Goal: Task Accomplishment & Management: Use online tool/utility

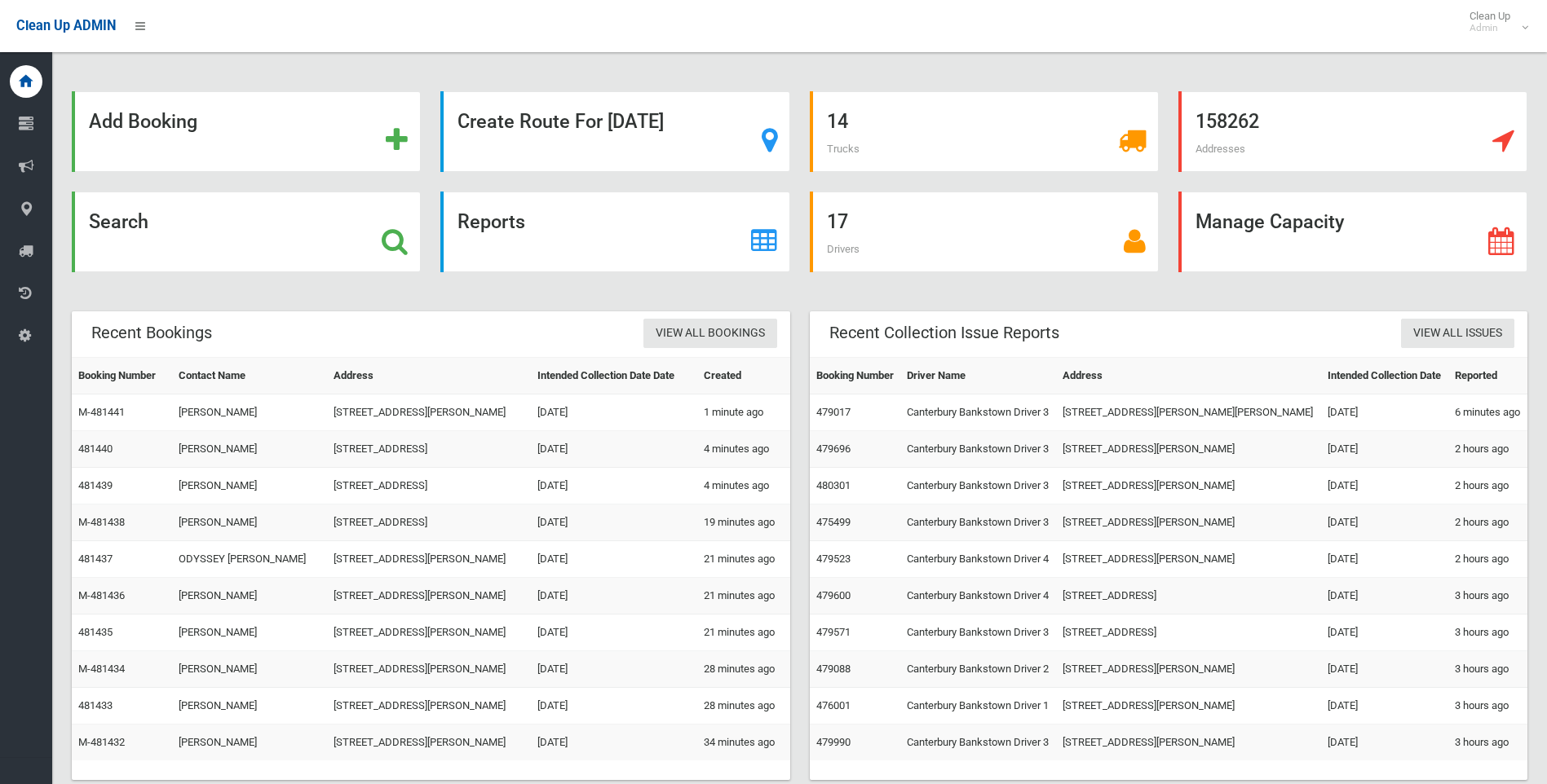
click at [387, 244] on icon at bounding box center [395, 241] width 26 height 27
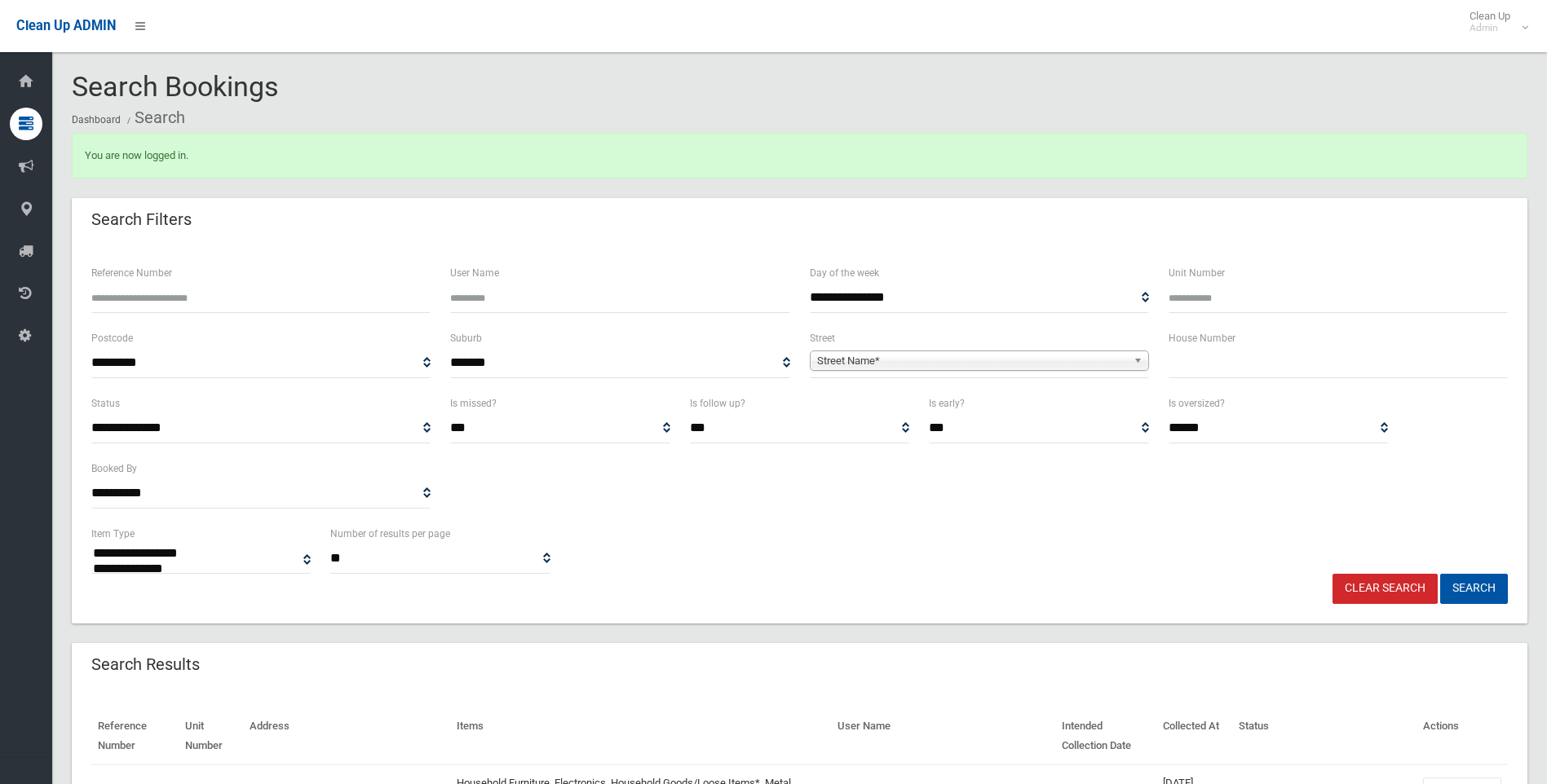
select select
click at [1212, 355] on input "text" at bounding box center [1338, 363] width 339 height 30
type input "**"
click at [1030, 357] on span "Street Name*" at bounding box center [972, 361] width 310 height 20
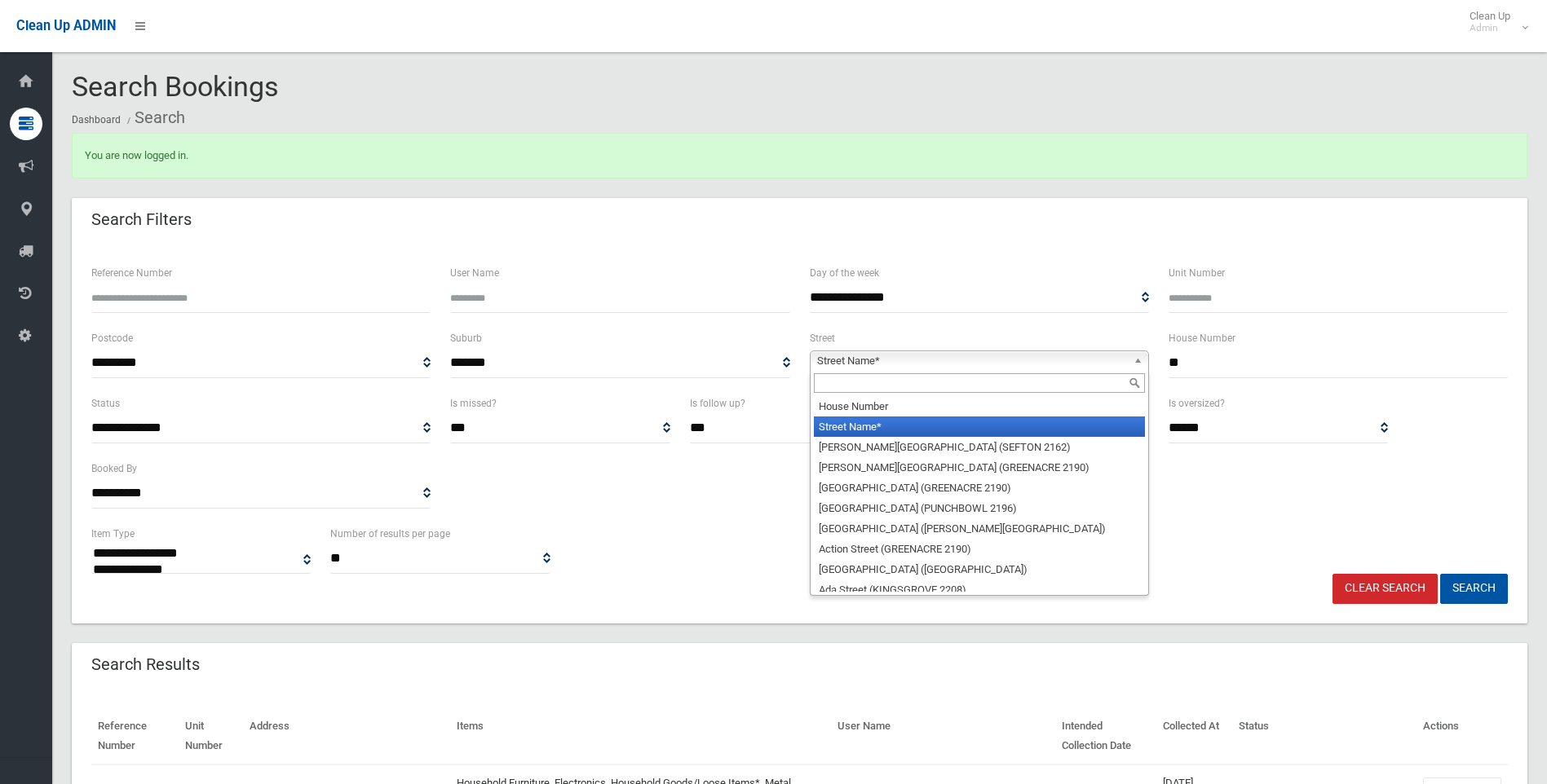
click at [891, 382] on input "text" at bounding box center [979, 383] width 331 height 20
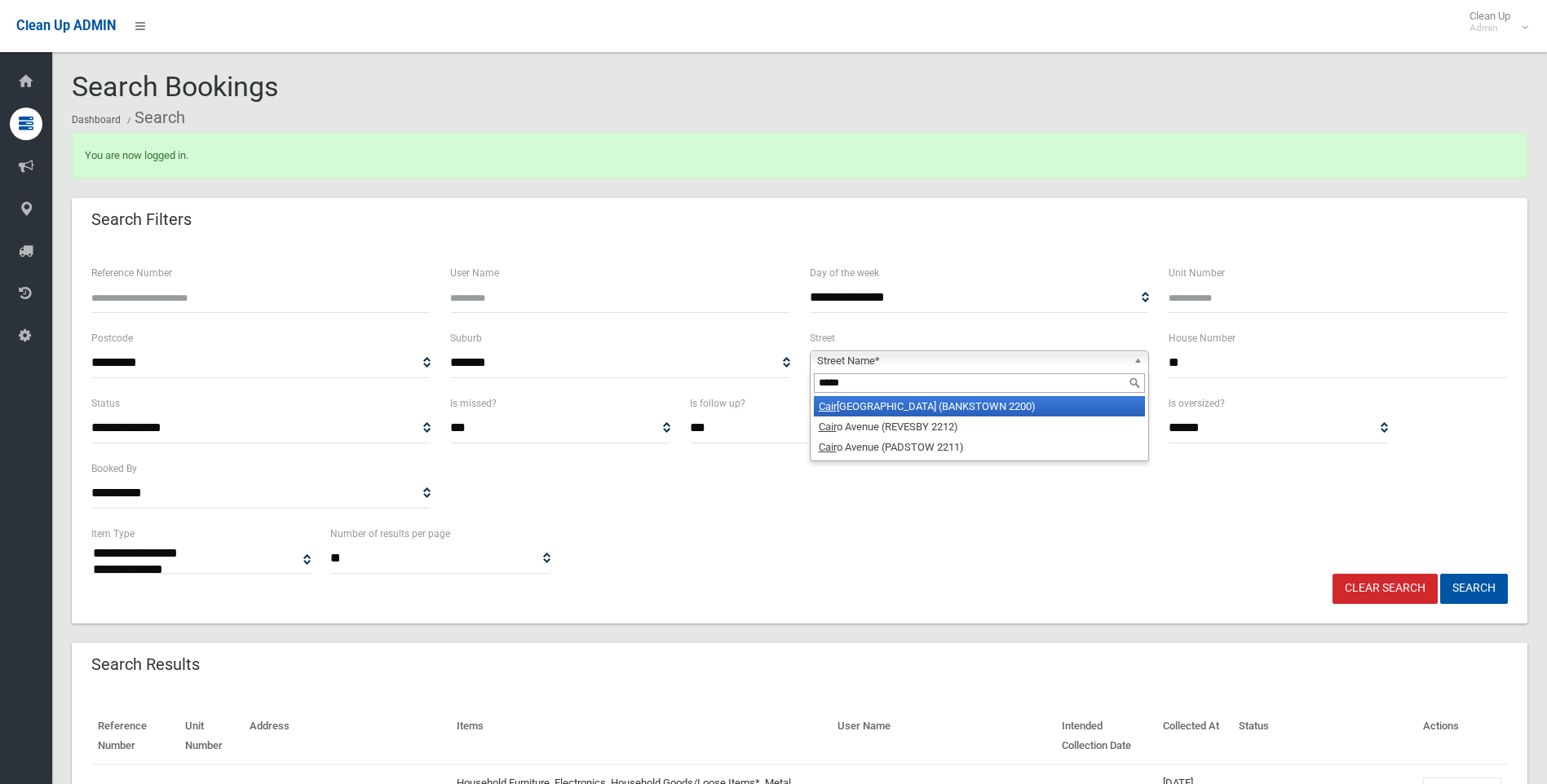
type input "******"
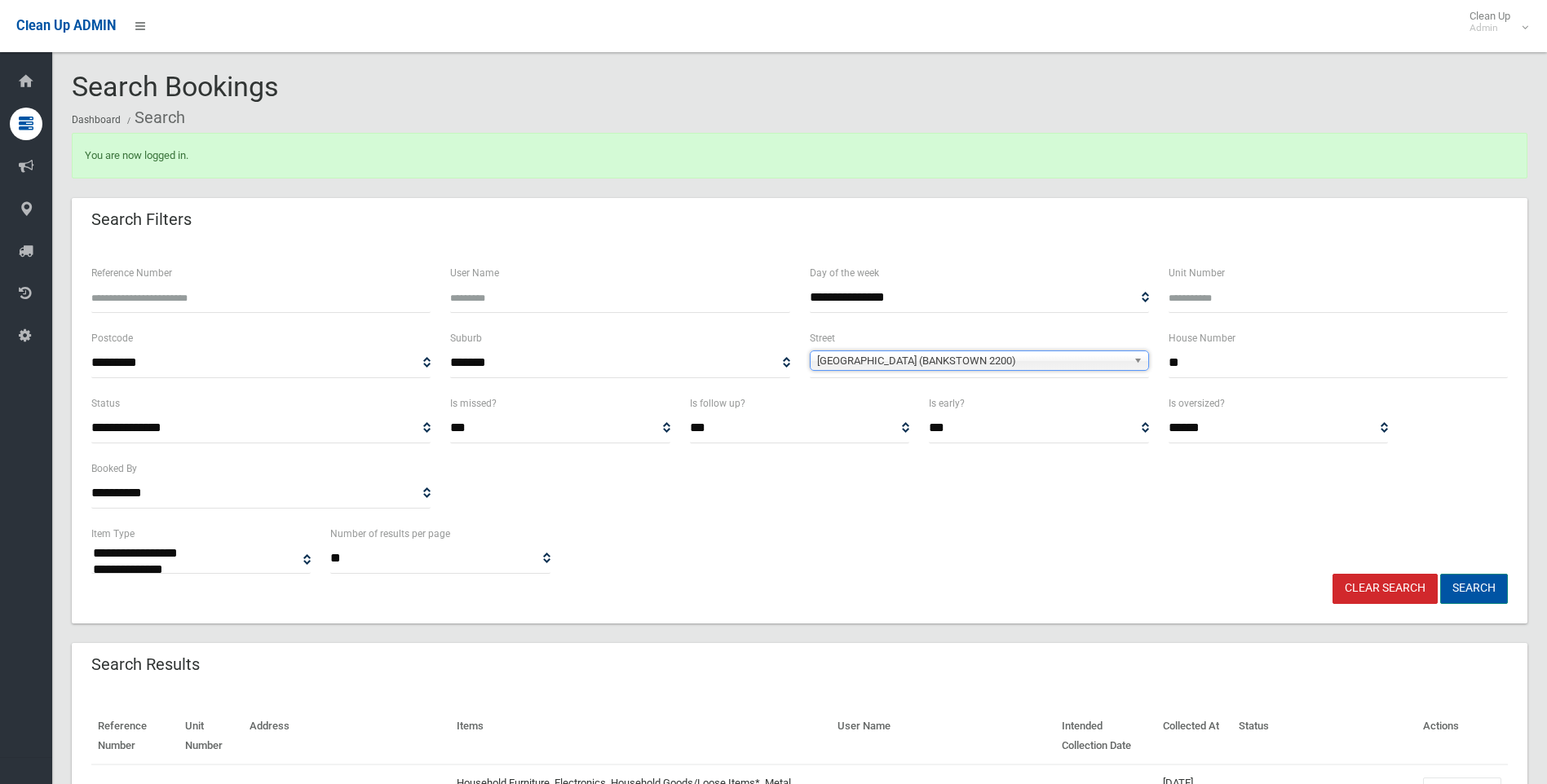
drag, startPoint x: 1493, startPoint y: 590, endPoint x: 1419, endPoint y: 597, distance: 74.3
click at [1493, 589] on button "Search" at bounding box center [1473, 589] width 68 height 30
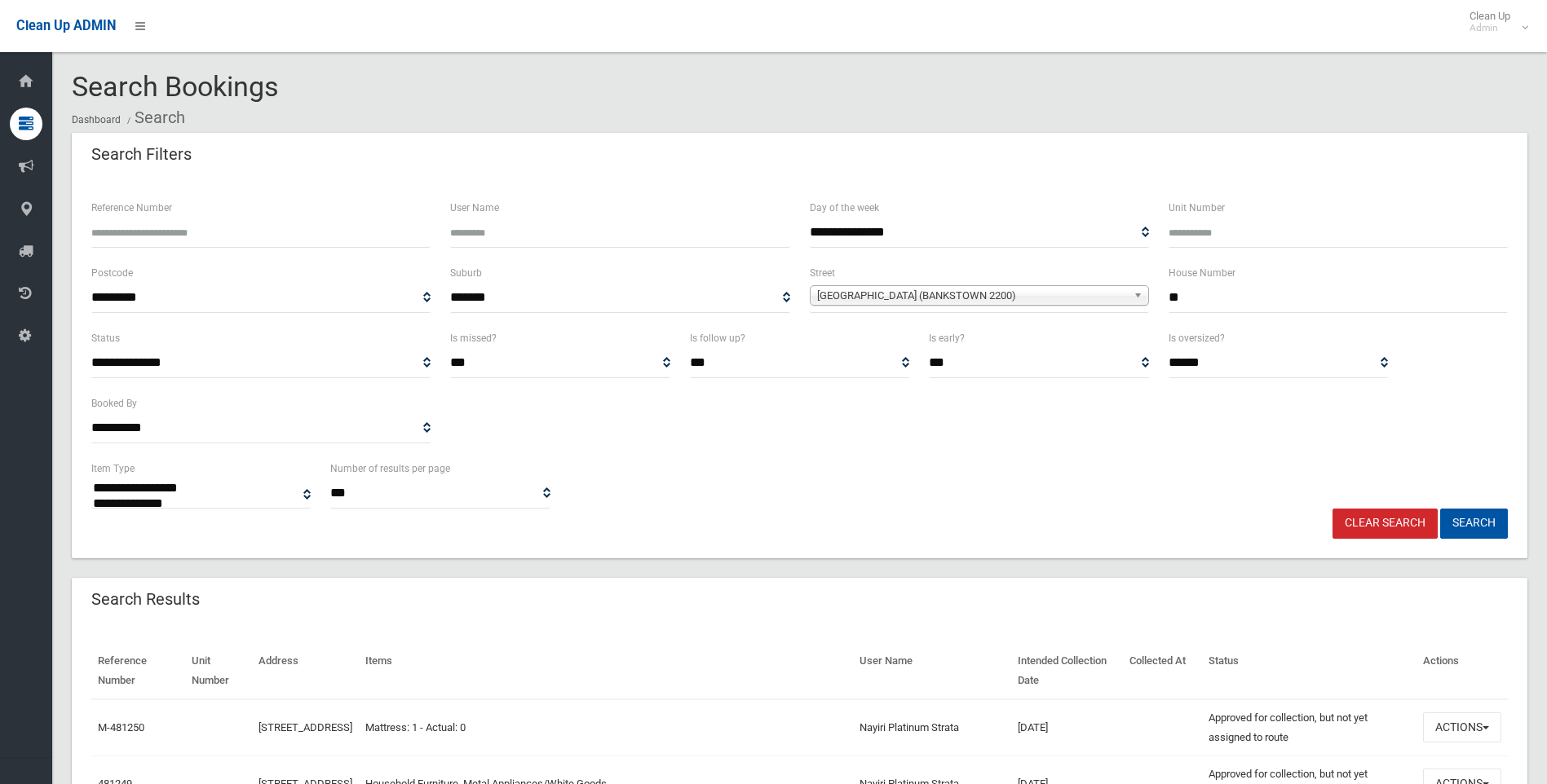
select select
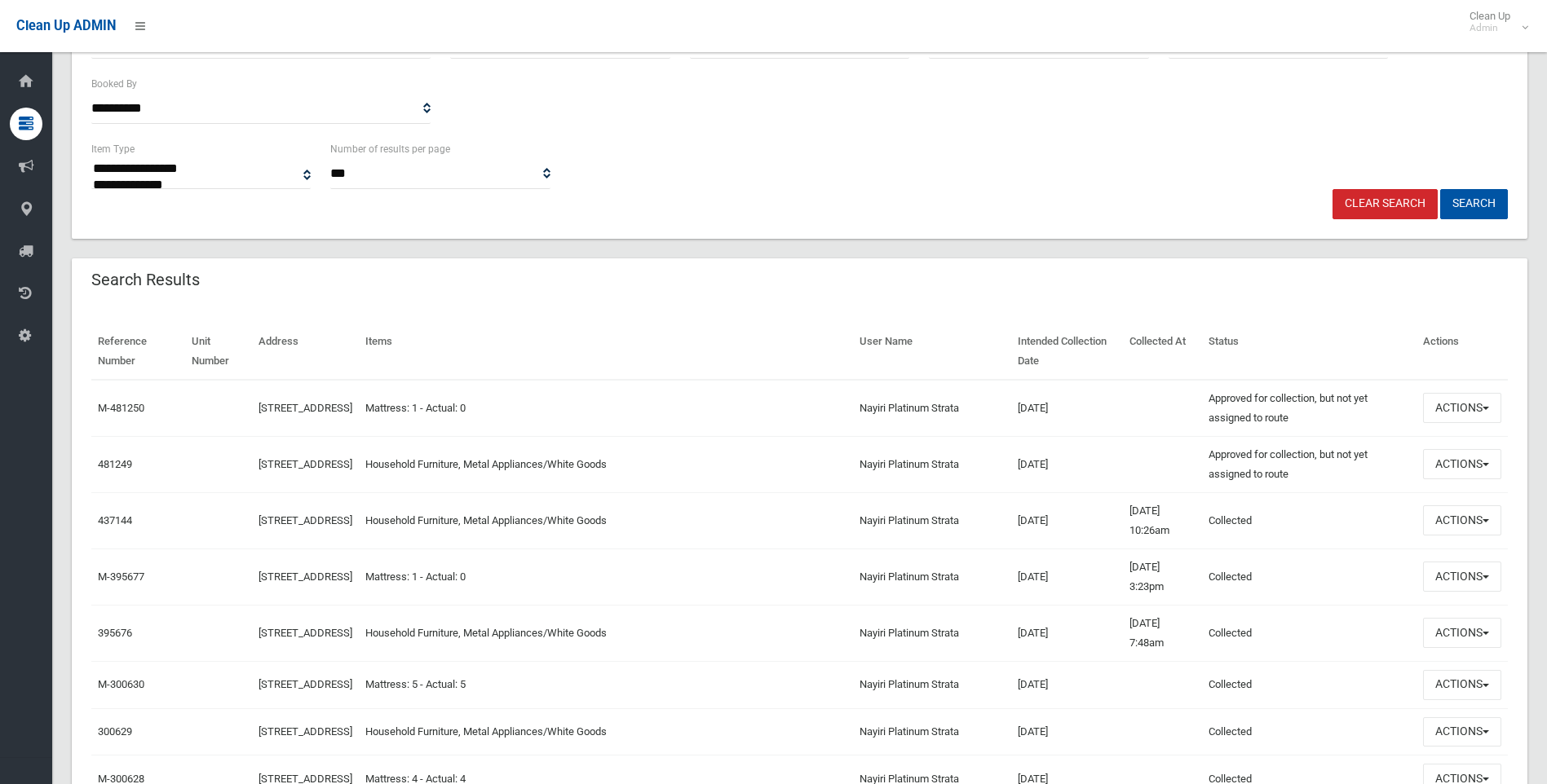
scroll to position [326, 0]
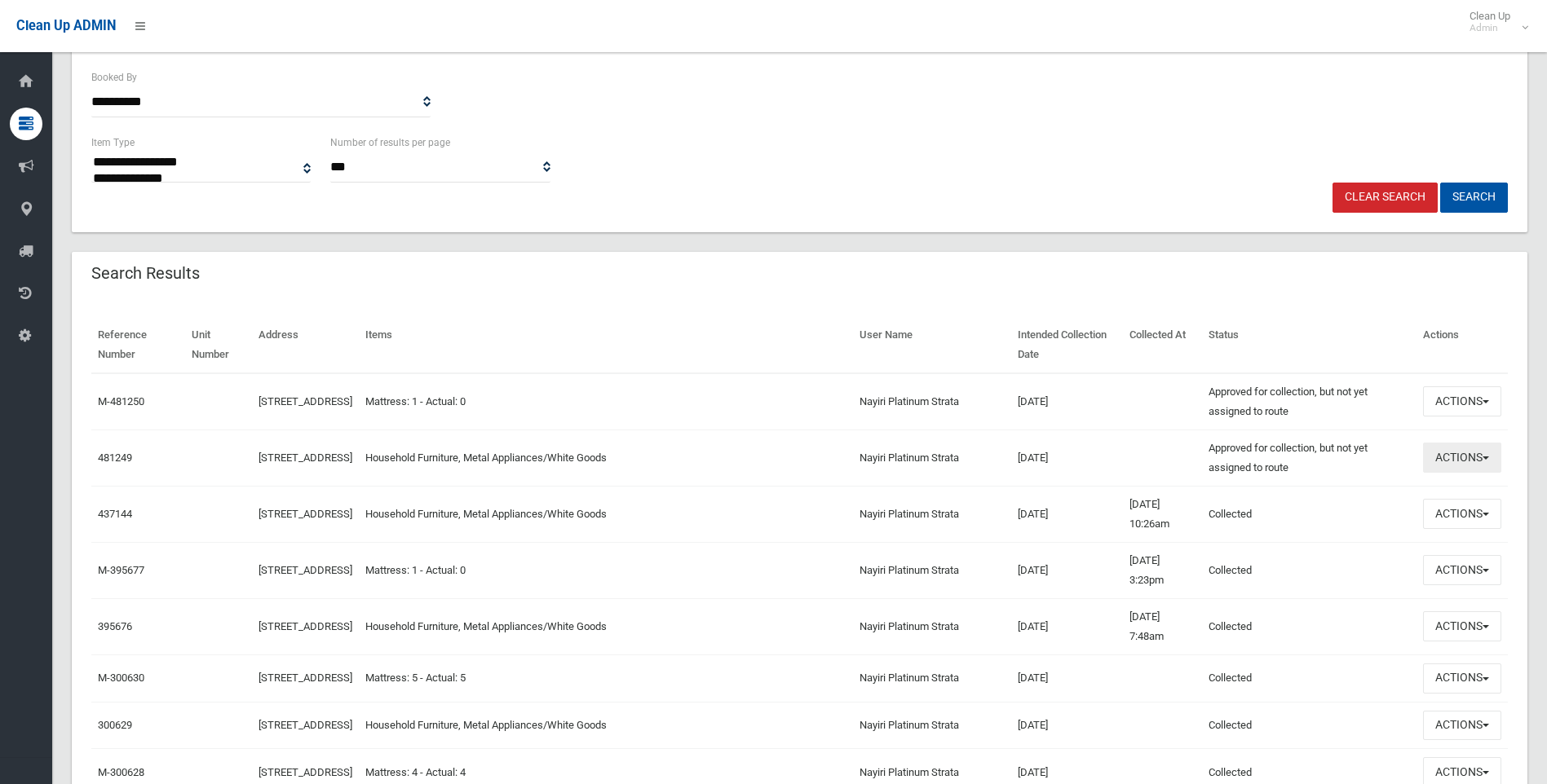
click at [1438, 451] on button "Actions" at bounding box center [1461, 457] width 78 height 30
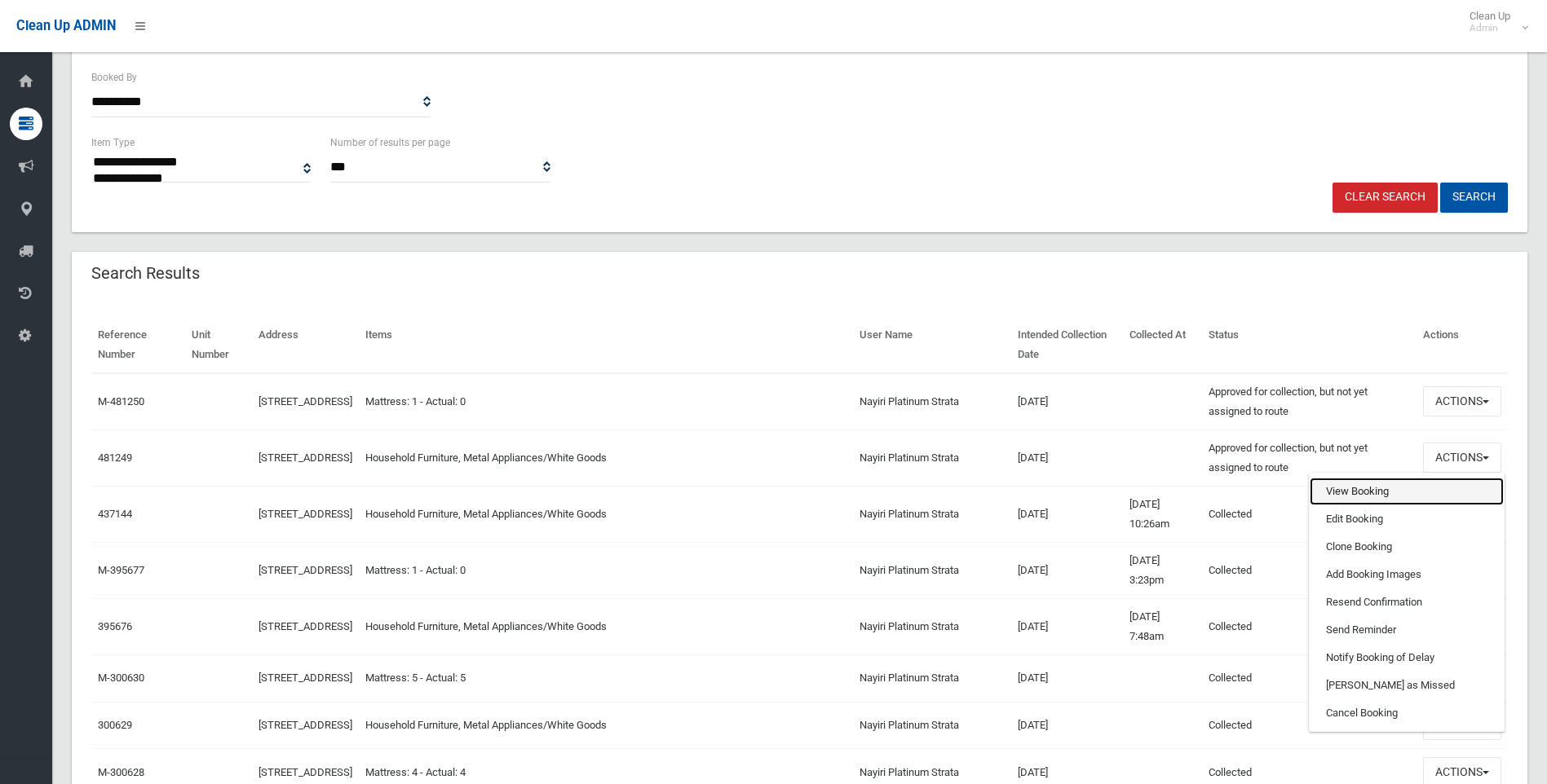
click at [1383, 491] on link "View Booking" at bounding box center [1407, 491] width 194 height 27
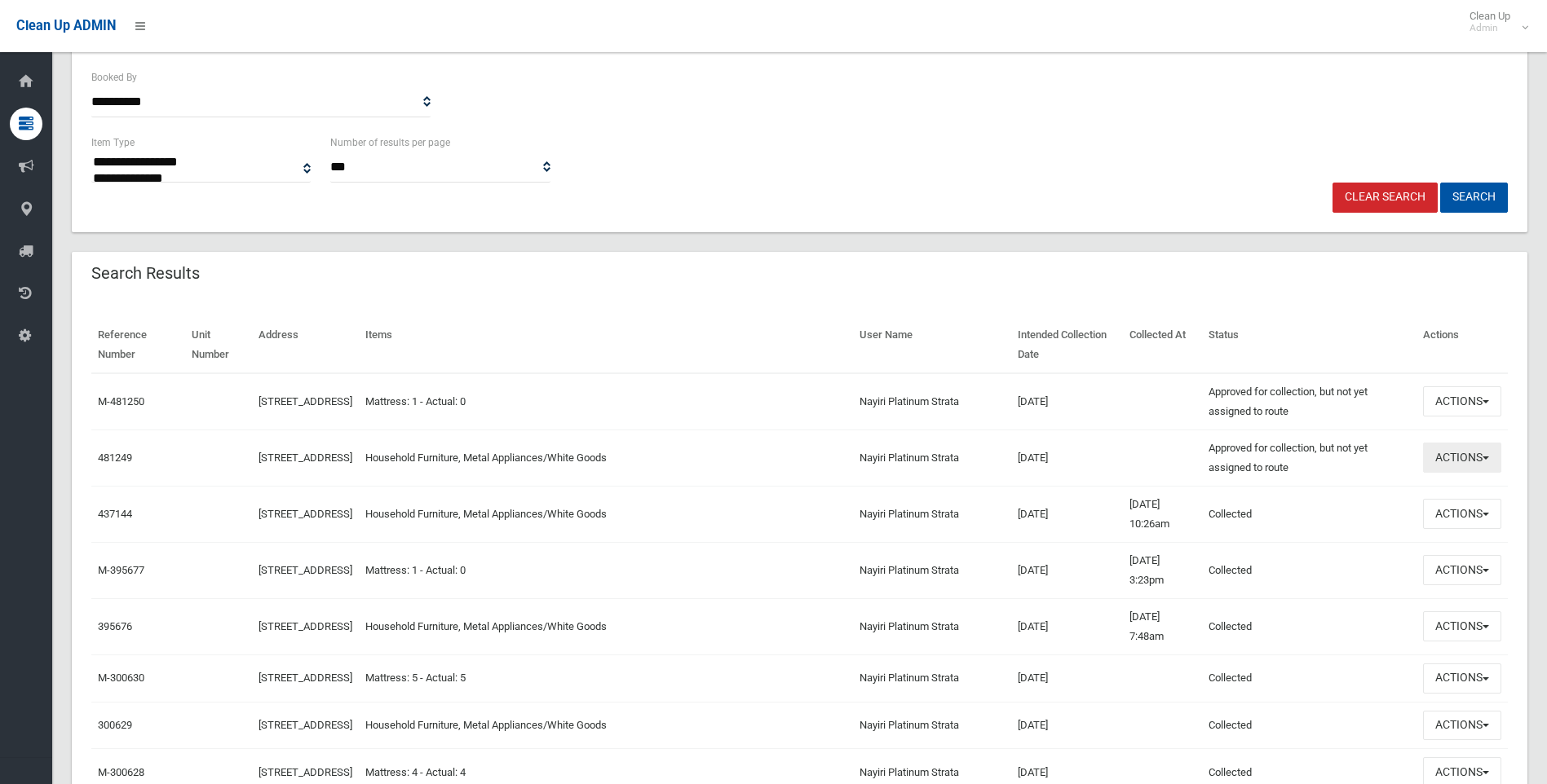
click at [1487, 467] on button "Actions" at bounding box center [1461, 457] width 78 height 30
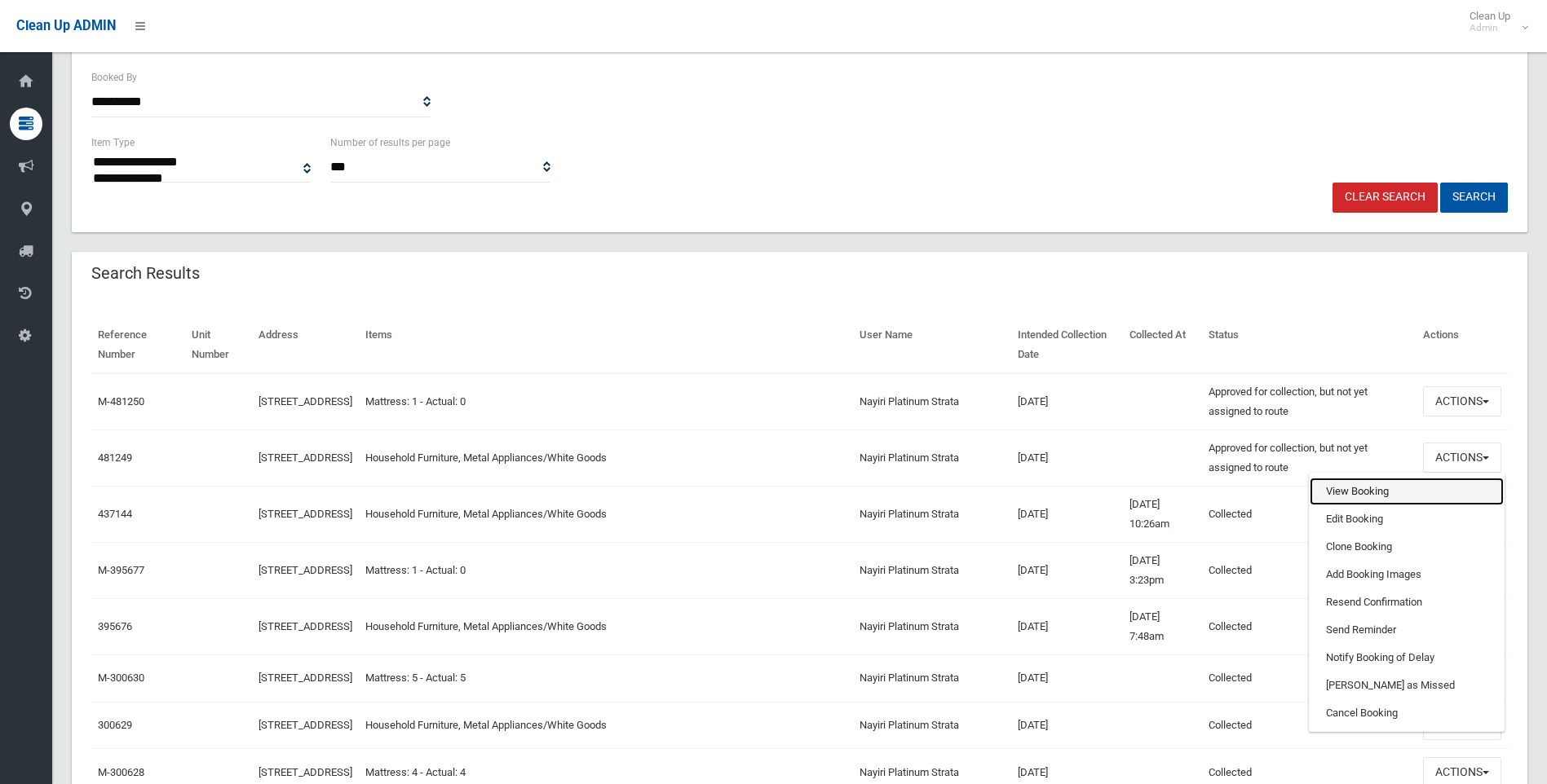
click at [1366, 492] on link "View Booking" at bounding box center [1407, 491] width 194 height 27
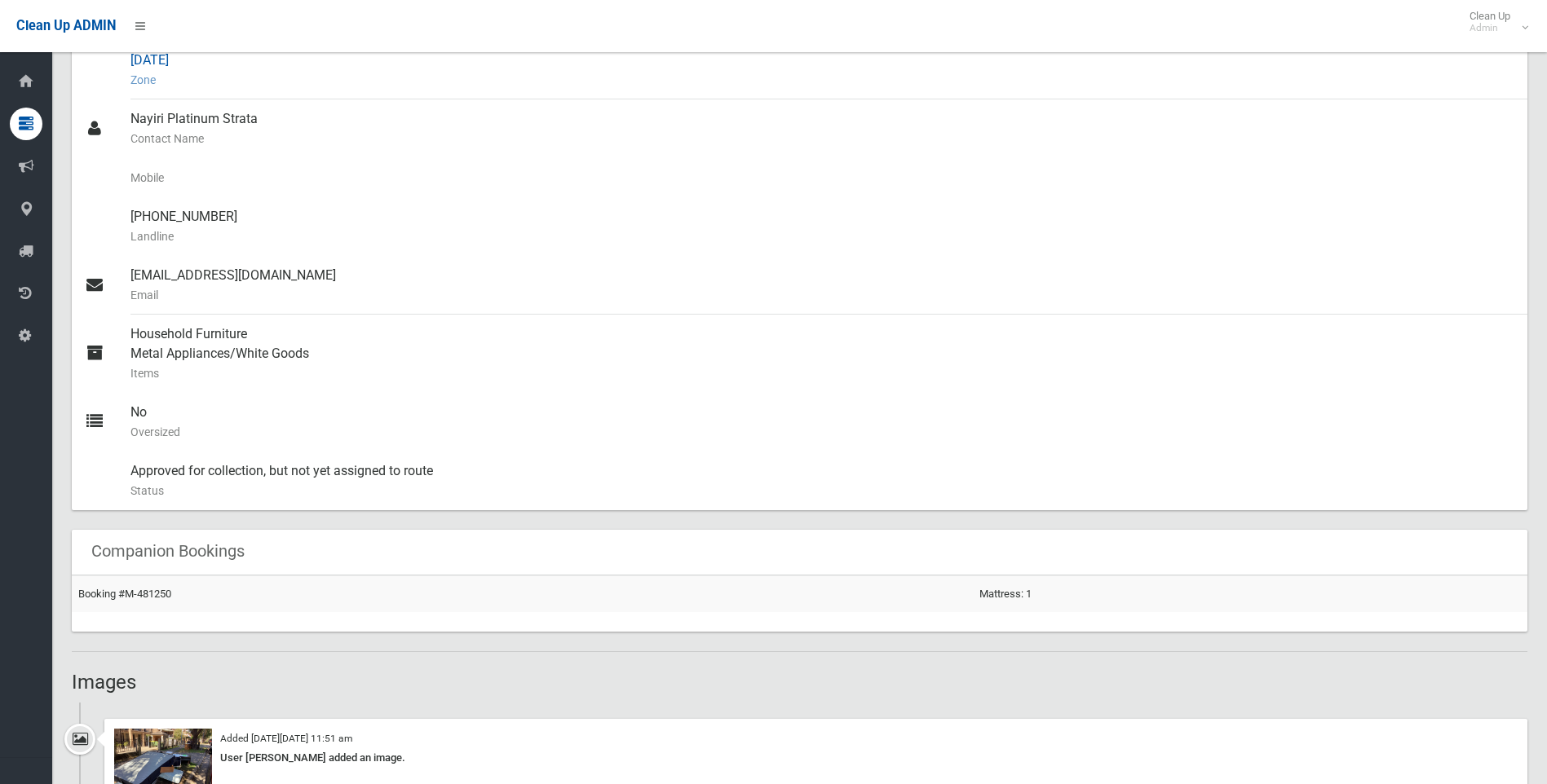
scroll to position [460, 0]
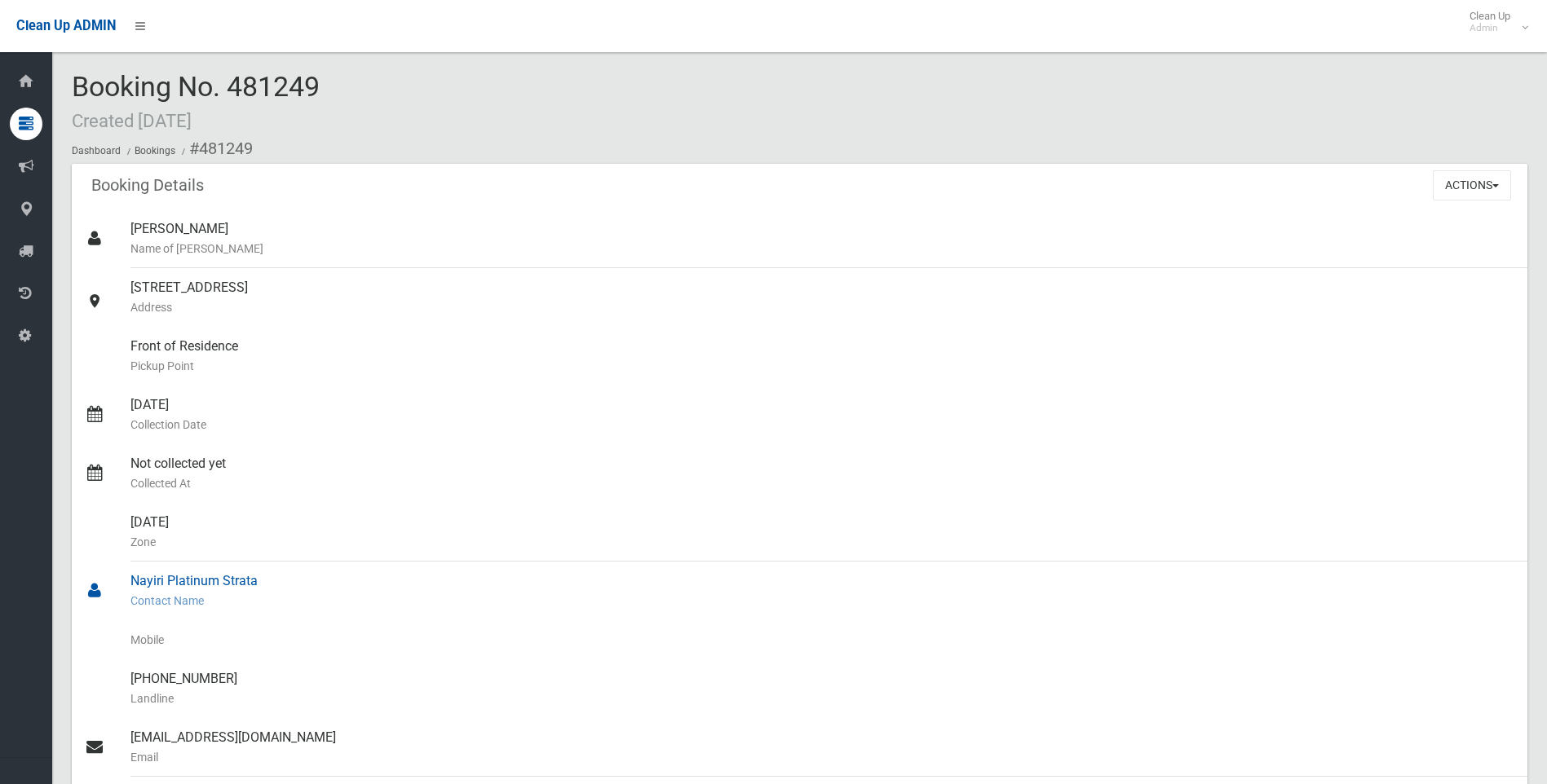
scroll to position [245, 0]
